Goal: Information Seeking & Learning: Learn about a topic

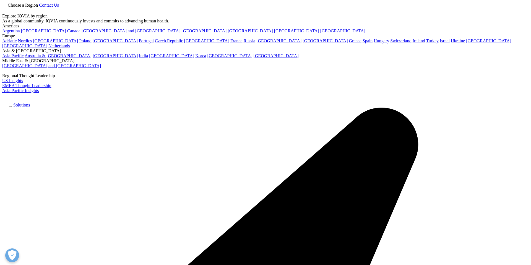
click at [7, 9] on icon at bounding box center [4, 10] width 4 height 5
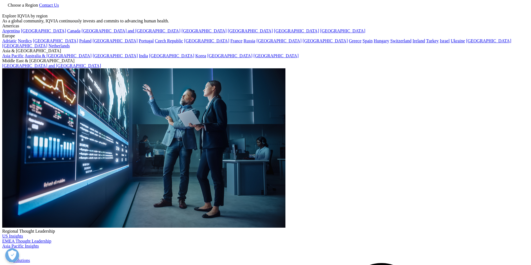
scroll to position [1, 0]
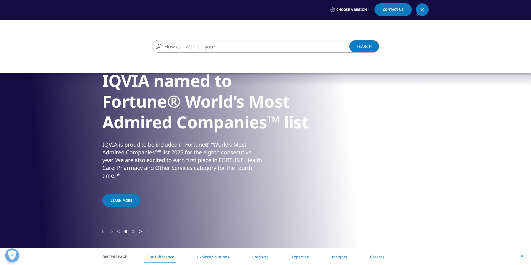
click at [169, 47] on input "Search" at bounding box center [257, 46] width 211 height 12
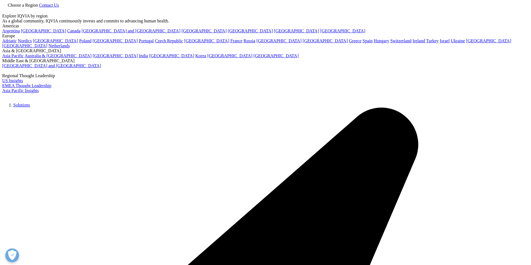
type input "Privacy enhancing technology"
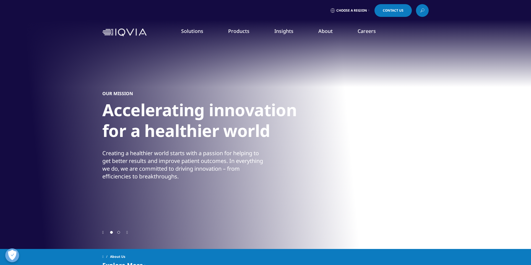
click at [22, 163] on div "quick find a capability Clear Search Loading SOLUTIONS Research & Development" at bounding box center [265, 129] width 531 height 169
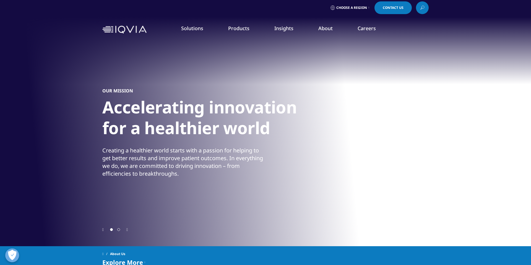
click at [321, 155] on link "REAL WORLD EVIDENCE OVERVIEW" at bounding box center [315, 156] width 84 height 15
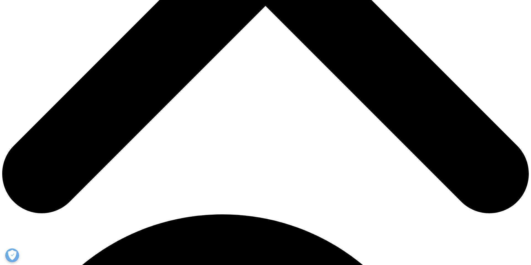
scroll to position [323, 0]
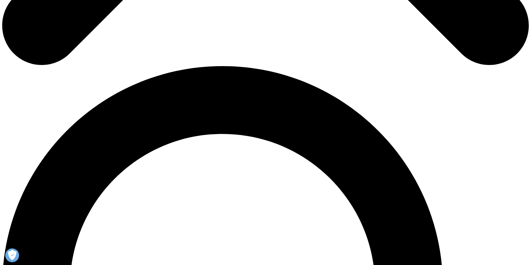
scroll to position [471, 0]
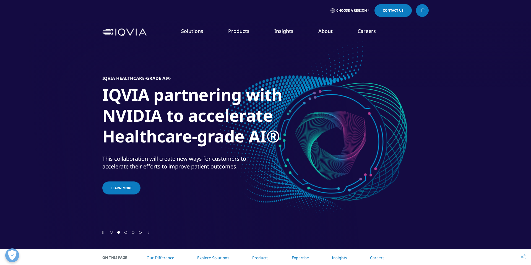
click at [241, 32] on link "Products" at bounding box center [238, 31] width 21 height 7
